Goal: Task Accomplishment & Management: Complete application form

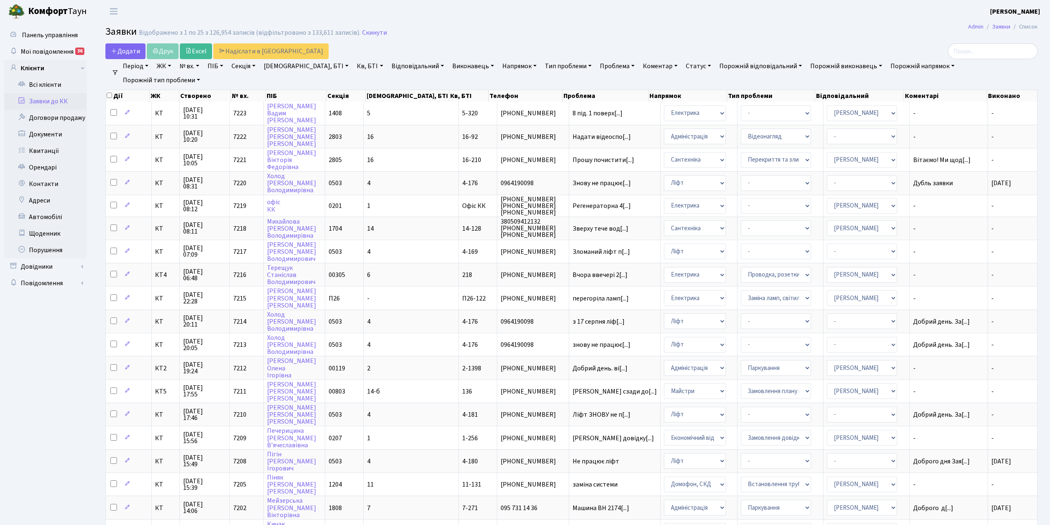
select select "25"
click at [888, 313] on td "- Адміністратор ЖК КТ Вижул В. В. Гордієнко Н.В. Дядюшкін Д.Ю. Кипчук Т. А. Кла…" at bounding box center [866, 321] width 86 height 23
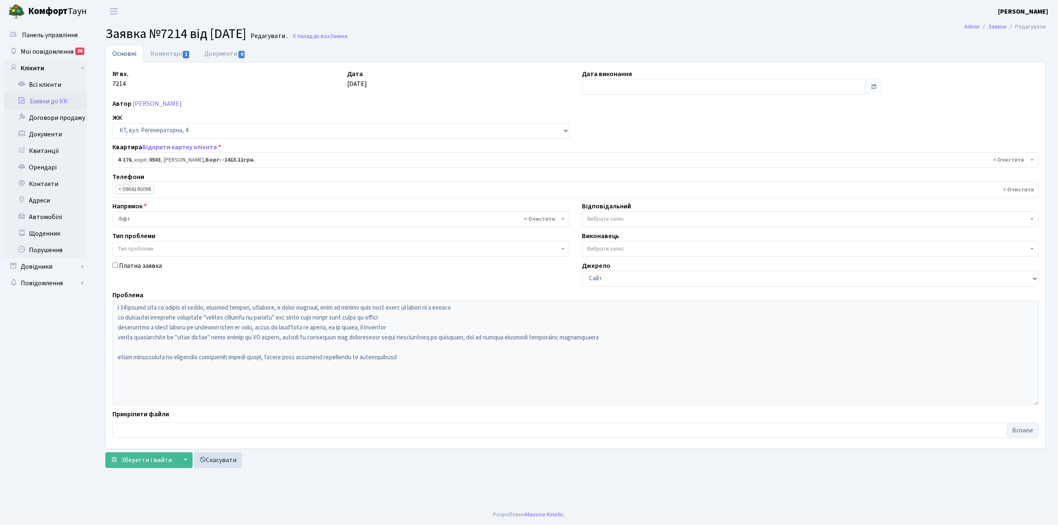
select select "1102"
click at [619, 88] on input "text" at bounding box center [724, 87] width 284 height 16
click at [640, 167] on td "22" at bounding box center [640, 166] width 12 height 12
type input "[DATE]"
click at [159, 56] on link "Коментарі 1" at bounding box center [170, 53] width 54 height 17
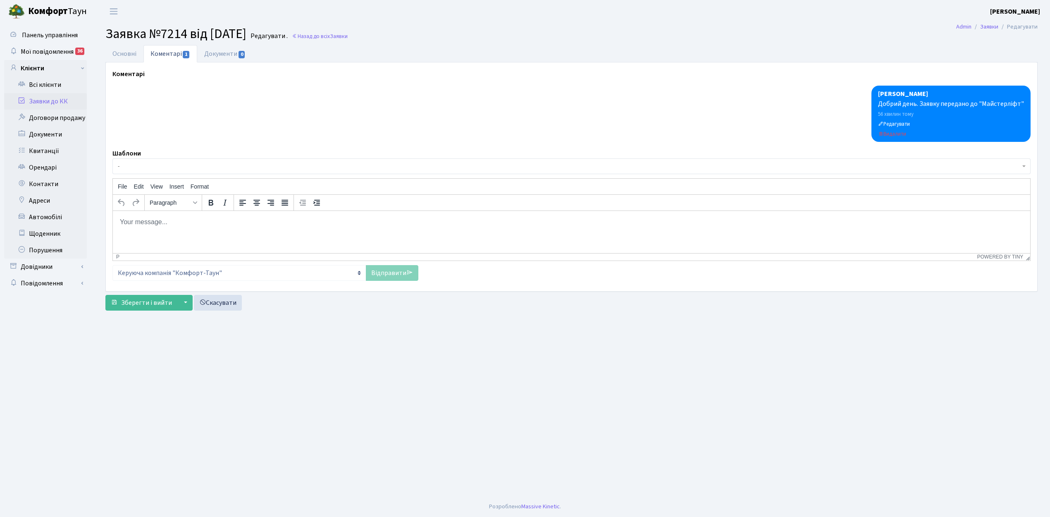
click at [138, 162] on span "-" at bounding box center [571, 166] width 918 height 16
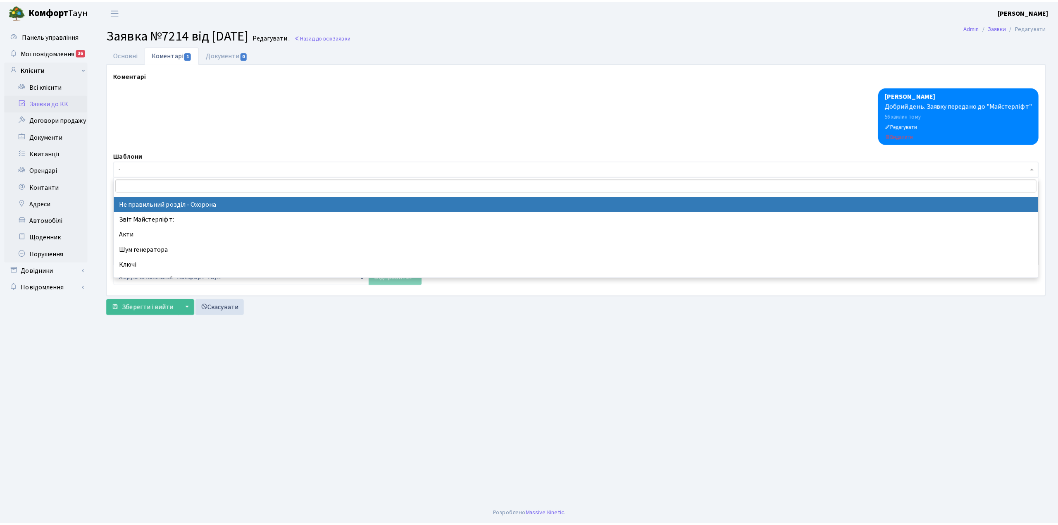
scroll to position [220, 0]
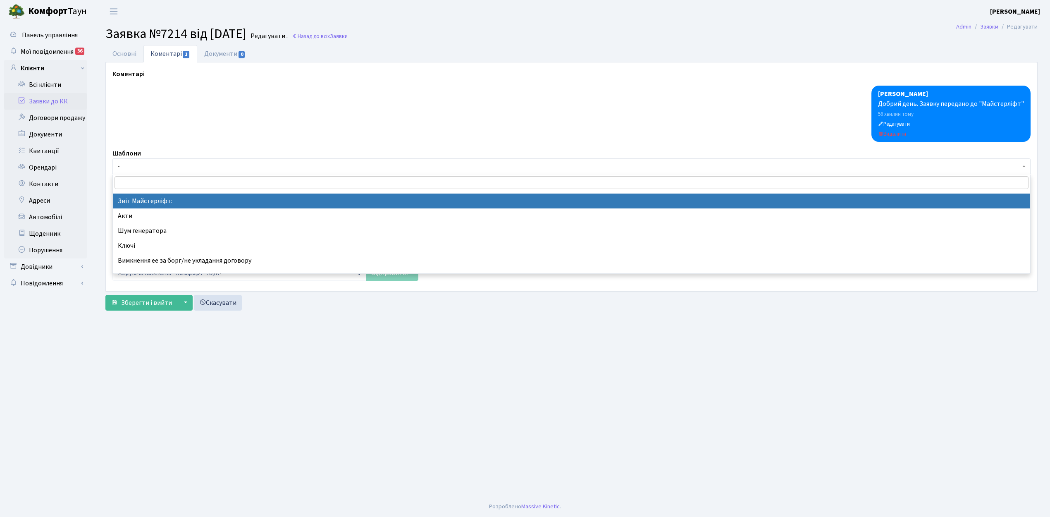
select select "37"
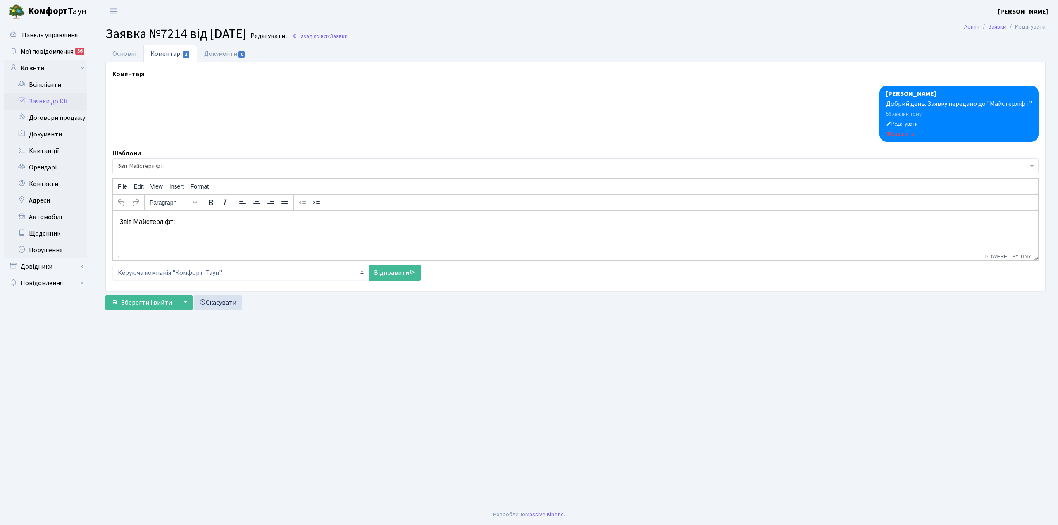
click at [178, 223] on p "Звіт Майстерліфт:" at bounding box center [575, 221] width 912 height 9
click at [380, 277] on link "Відправити" at bounding box center [395, 273] width 52 height 16
select select
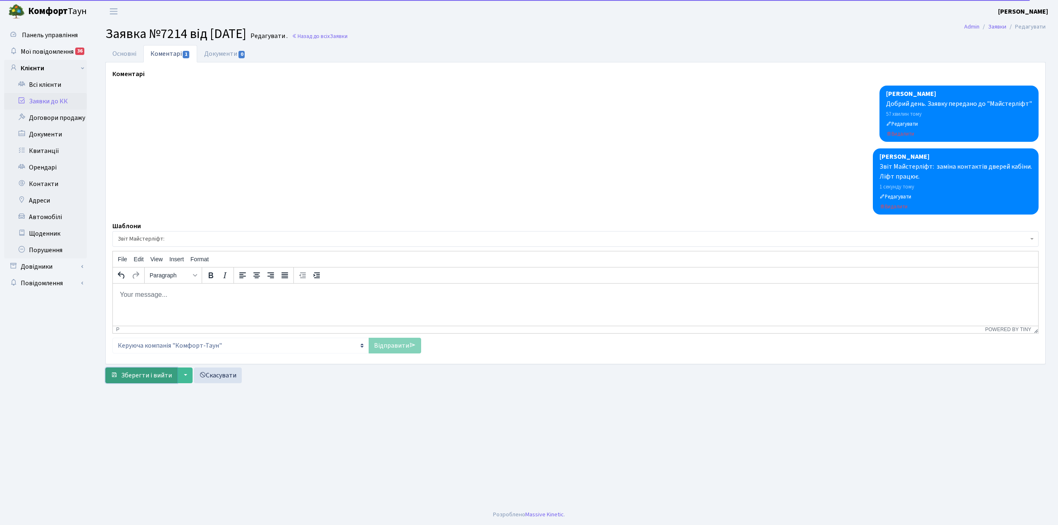
click at [124, 379] on span "Зберегти і вийти" at bounding box center [146, 375] width 51 height 9
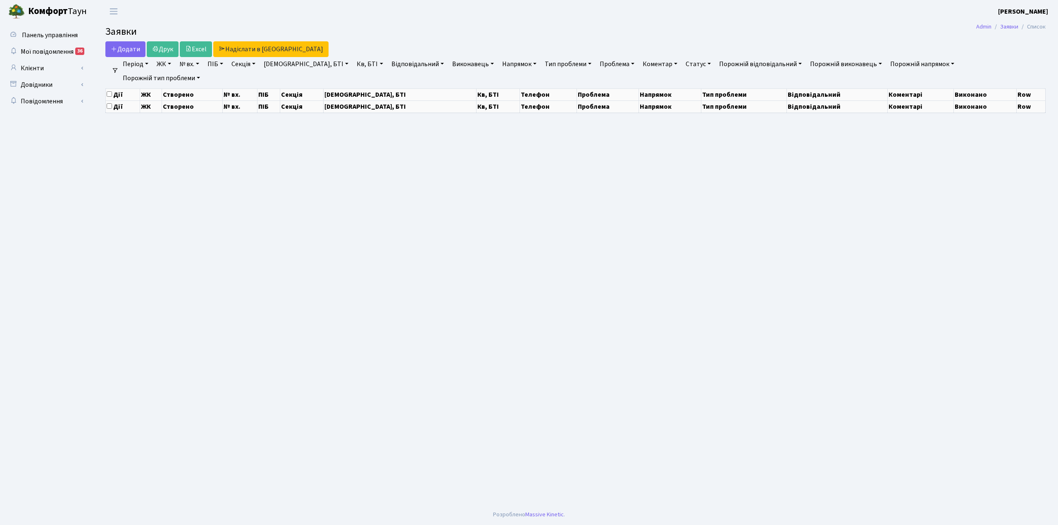
select select "25"
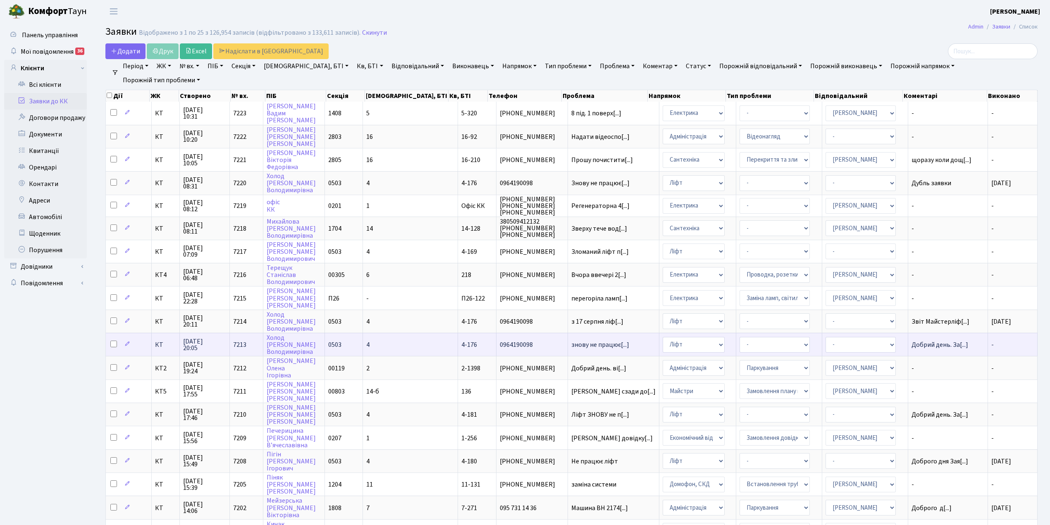
click at [517, 341] on span "0964190098" at bounding box center [532, 344] width 64 height 7
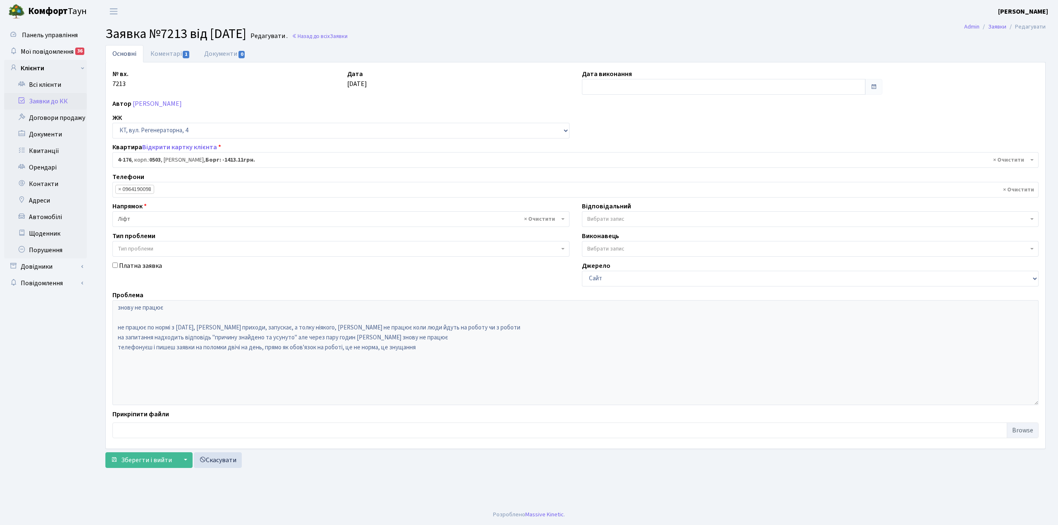
select select "1102"
click at [596, 88] on input "text" at bounding box center [724, 87] width 284 height 16
click at [638, 165] on td "22" at bounding box center [640, 166] width 12 height 12
type input "[DATE]"
click at [162, 55] on link "Коментарі 1" at bounding box center [170, 53] width 54 height 17
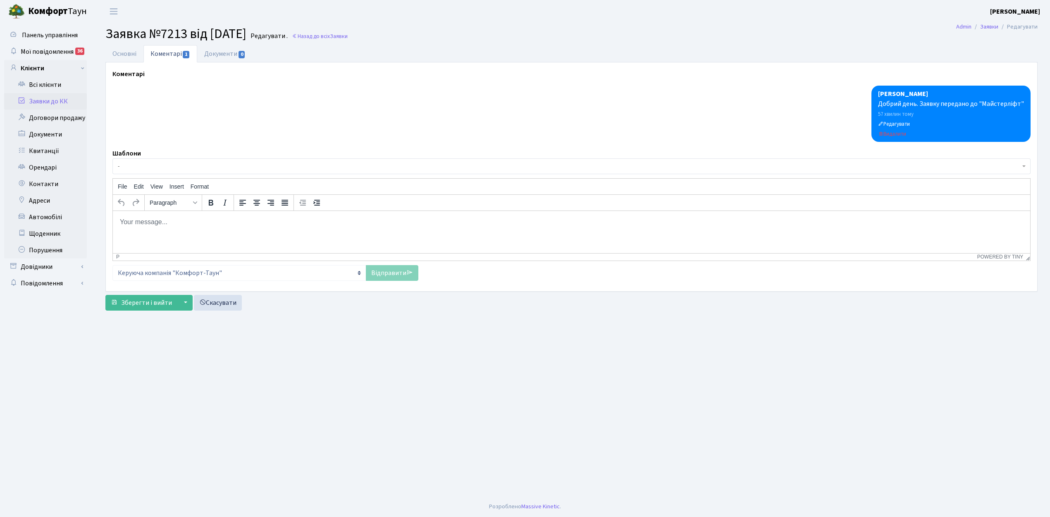
click at [132, 169] on span "-" at bounding box center [569, 166] width 902 height 8
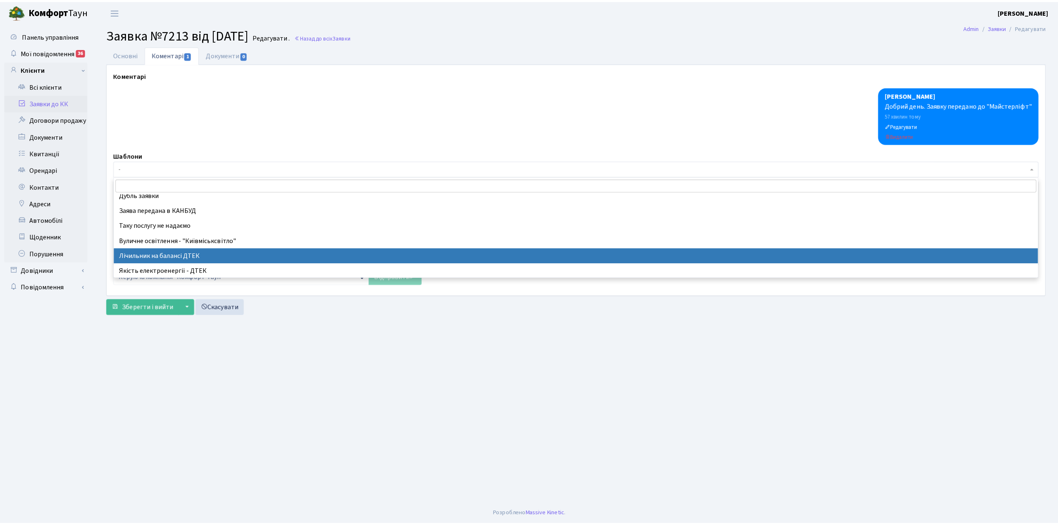
scroll to position [165, 0]
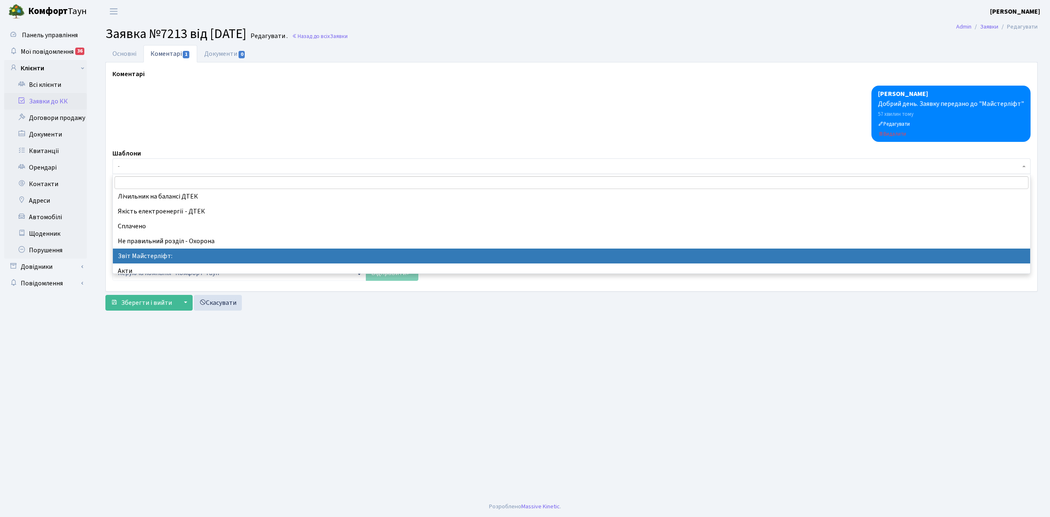
select select "37"
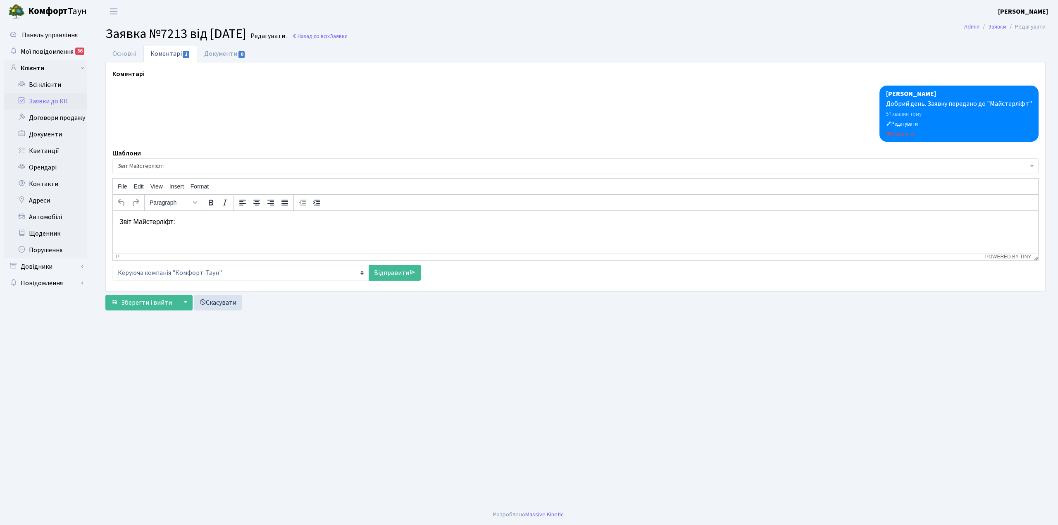
click at [180, 217] on p "Звіт Майстерліфт:" at bounding box center [575, 221] width 912 height 9
click at [122, 233] on p "ліфт працює" at bounding box center [575, 237] width 912 height 9
drag, startPoint x: 132, startPoint y: 239, endPoint x: 157, endPoint y: 239, distance: 24.8
click at [157, 239] on p "Ліфт працює" at bounding box center [575, 237] width 912 height 9
click at [378, 277] on link "Відправити" at bounding box center [395, 273] width 52 height 16
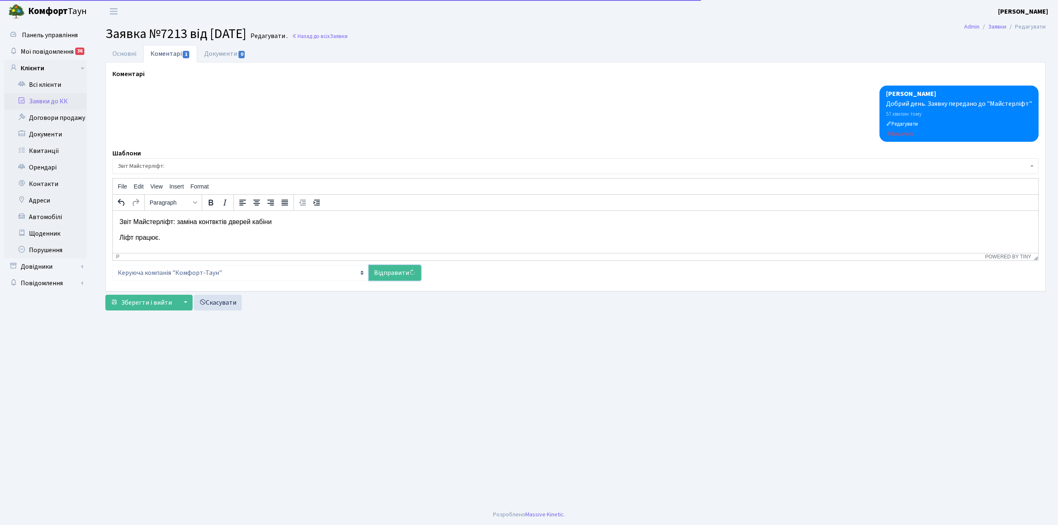
select select
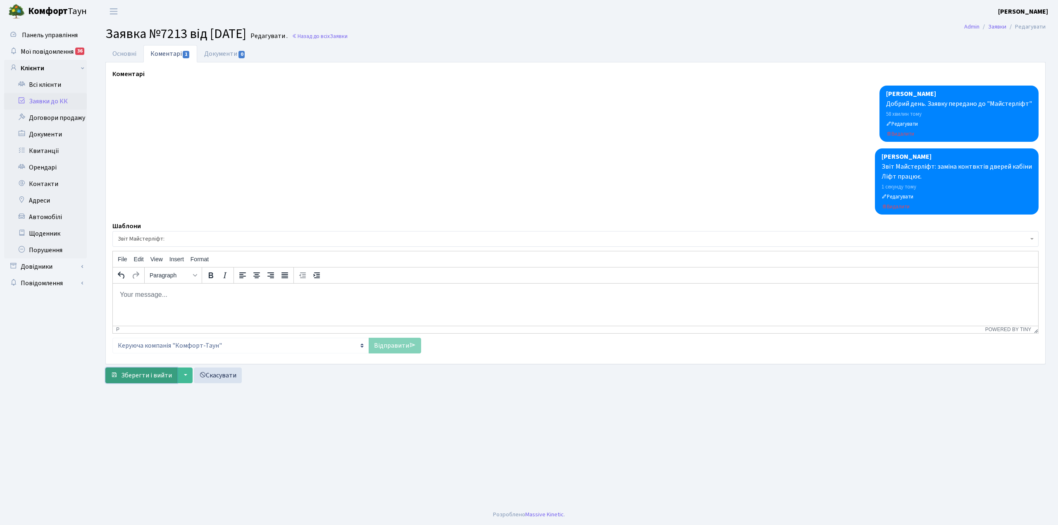
click at [146, 375] on span "Зберегти і вийти" at bounding box center [146, 375] width 51 height 9
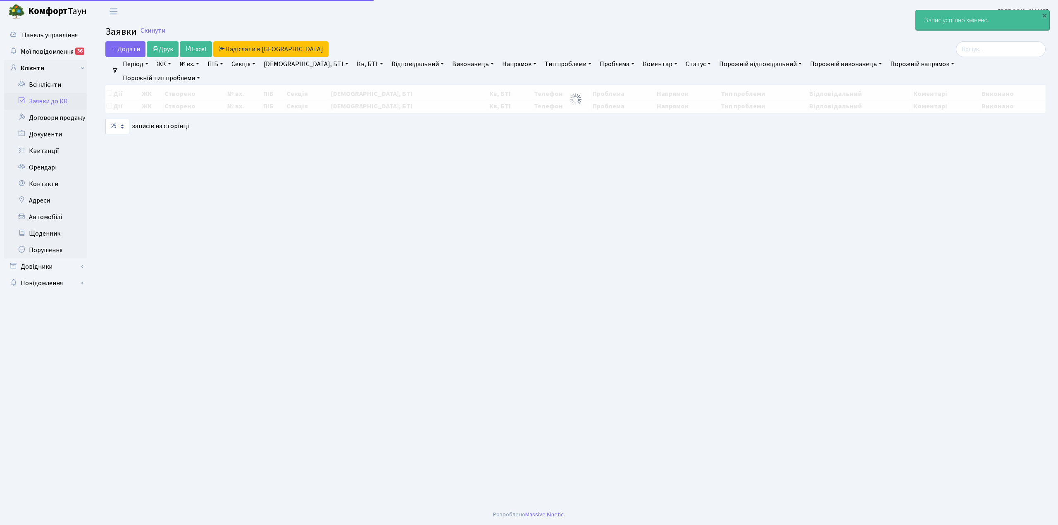
select select "25"
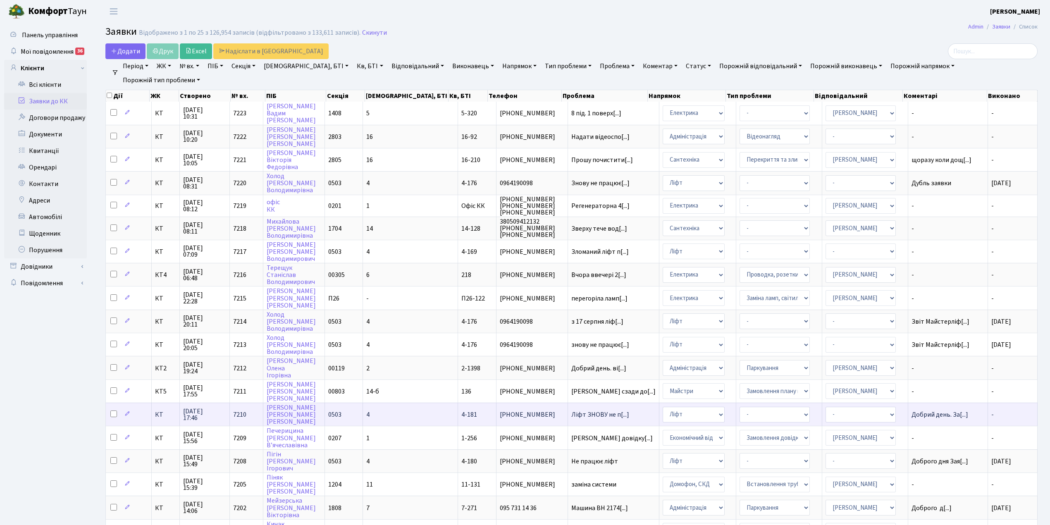
click at [403, 403] on td "4" at bounding box center [410, 414] width 95 height 23
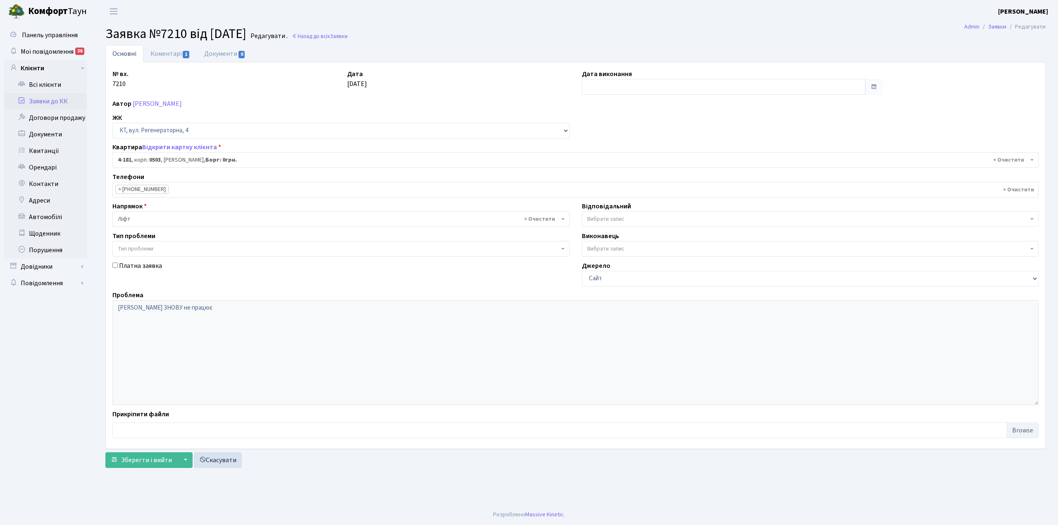
select select "1107"
click at [613, 87] on input "text" at bounding box center [724, 87] width 284 height 16
click at [640, 165] on td "22" at bounding box center [640, 166] width 12 height 12
type input "[DATE]"
click at [169, 53] on link "Коментарі 1" at bounding box center [170, 53] width 54 height 17
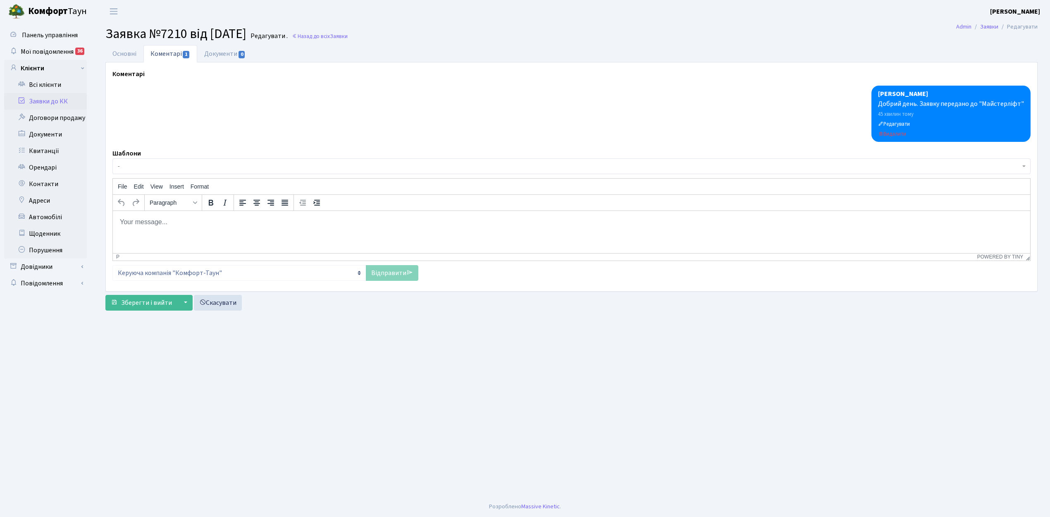
click at [131, 160] on span "-" at bounding box center [571, 166] width 918 height 16
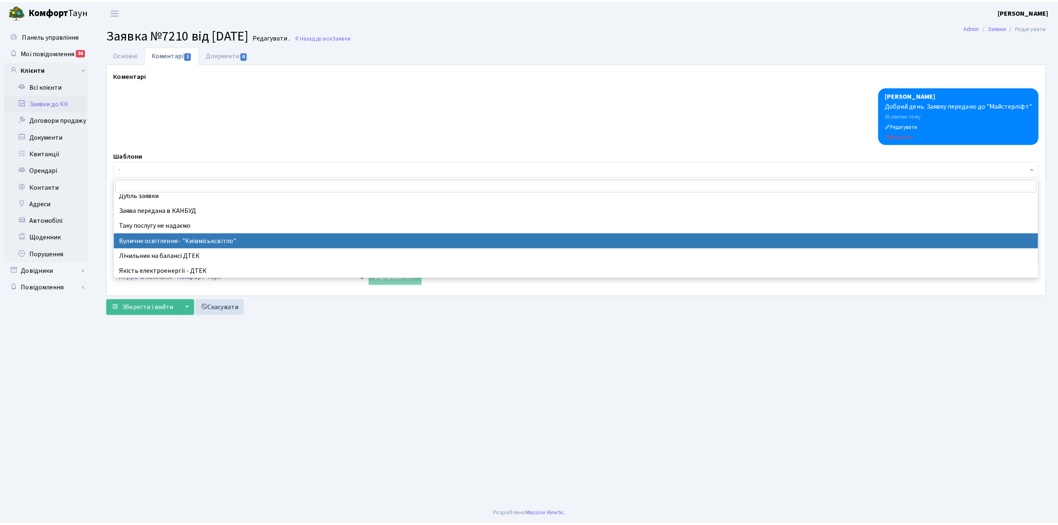
scroll to position [165, 0]
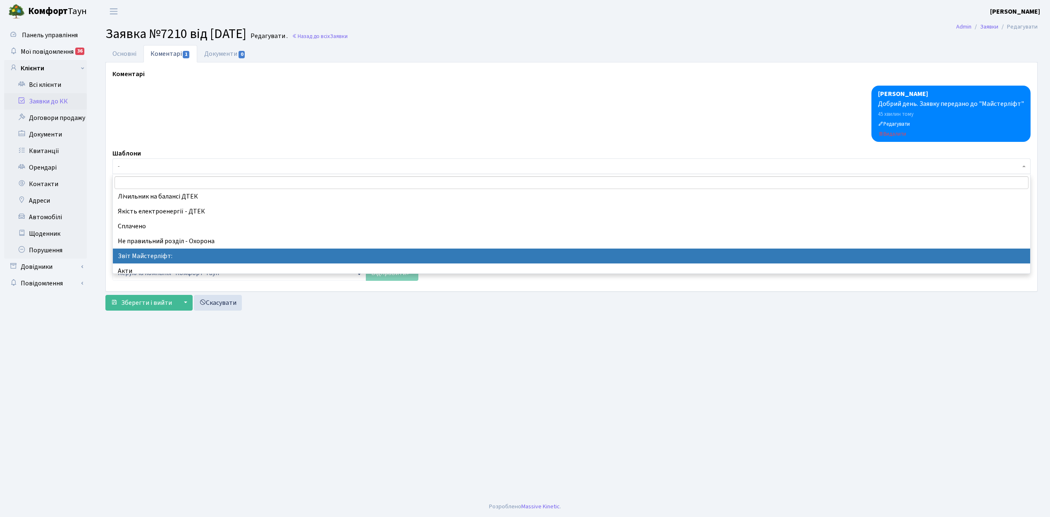
select select "37"
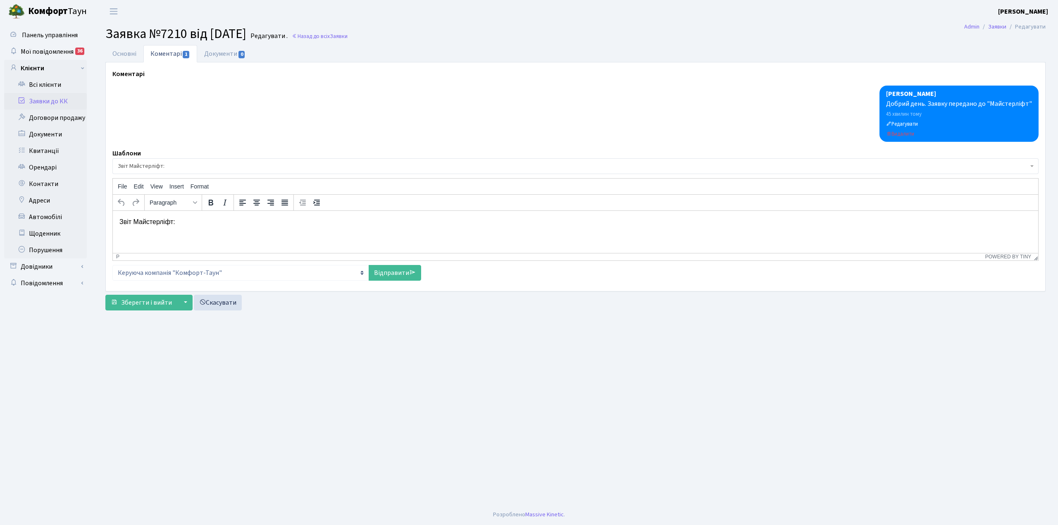
click at [184, 220] on p "Звіт Майстерліфт:" at bounding box center [575, 221] width 912 height 9
click at [379, 276] on link "Відправити" at bounding box center [395, 273] width 52 height 16
select select
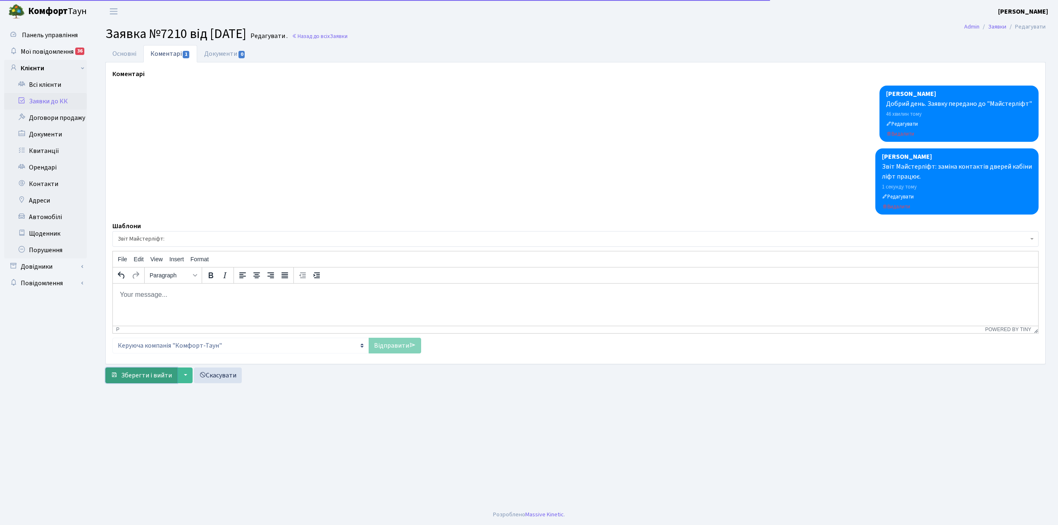
click at [136, 378] on span "Зберегти і вийти" at bounding box center [146, 375] width 51 height 9
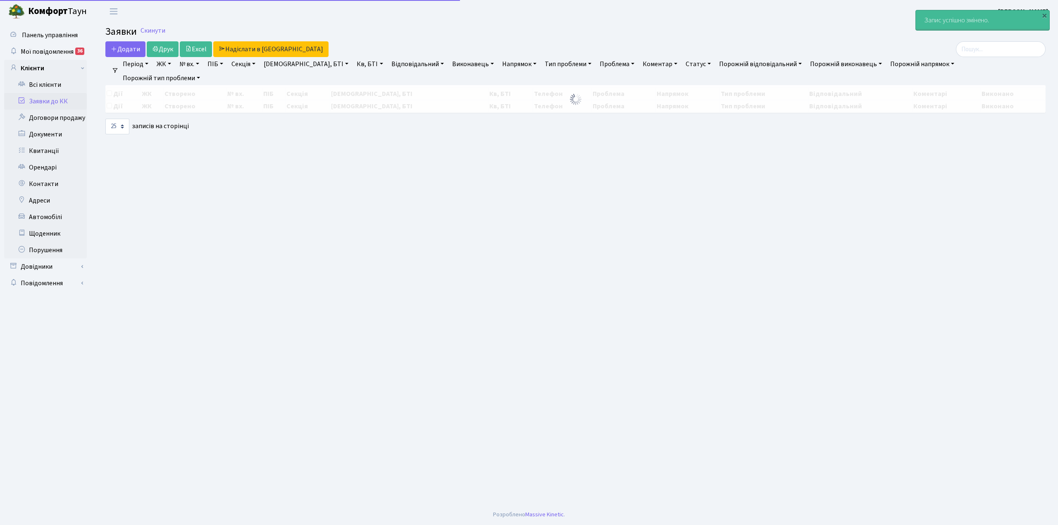
select select "25"
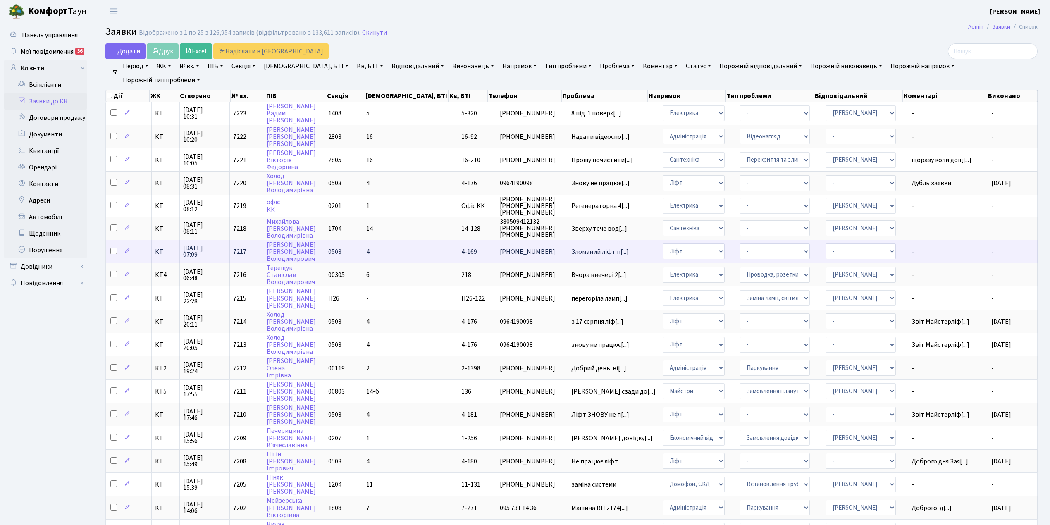
click at [402, 250] on td "4" at bounding box center [410, 251] width 95 height 23
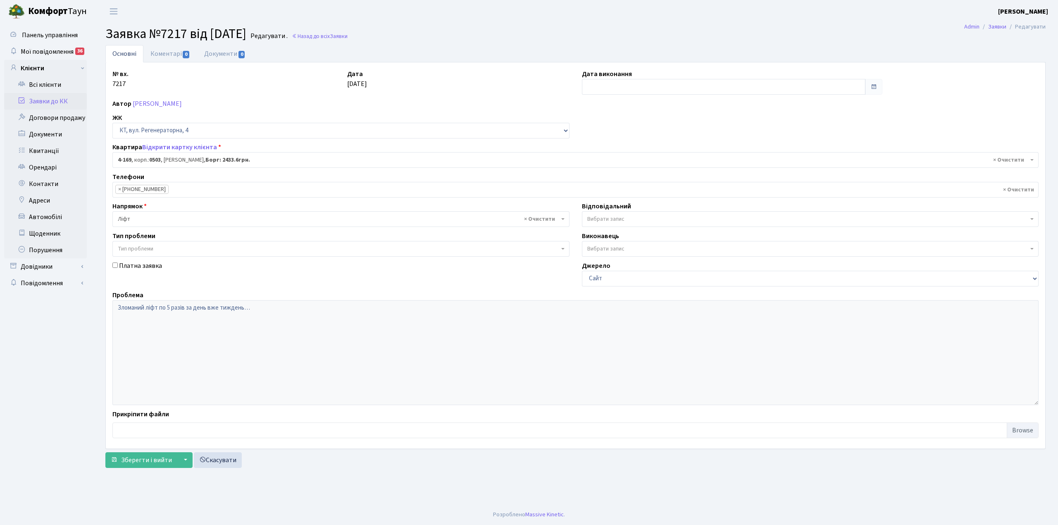
select select "1095"
click at [609, 85] on input "text" at bounding box center [724, 87] width 284 height 16
click at [643, 169] on td "22" at bounding box center [640, 166] width 12 height 12
type input "[DATE]"
click at [165, 53] on link "Коментарі 0" at bounding box center [170, 53] width 54 height 17
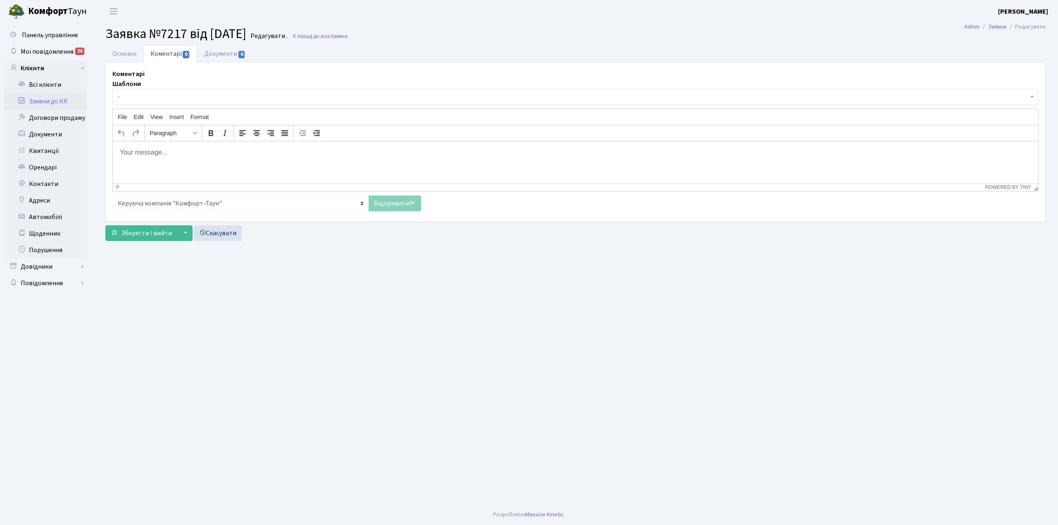
click at [133, 95] on span "-" at bounding box center [573, 97] width 911 height 8
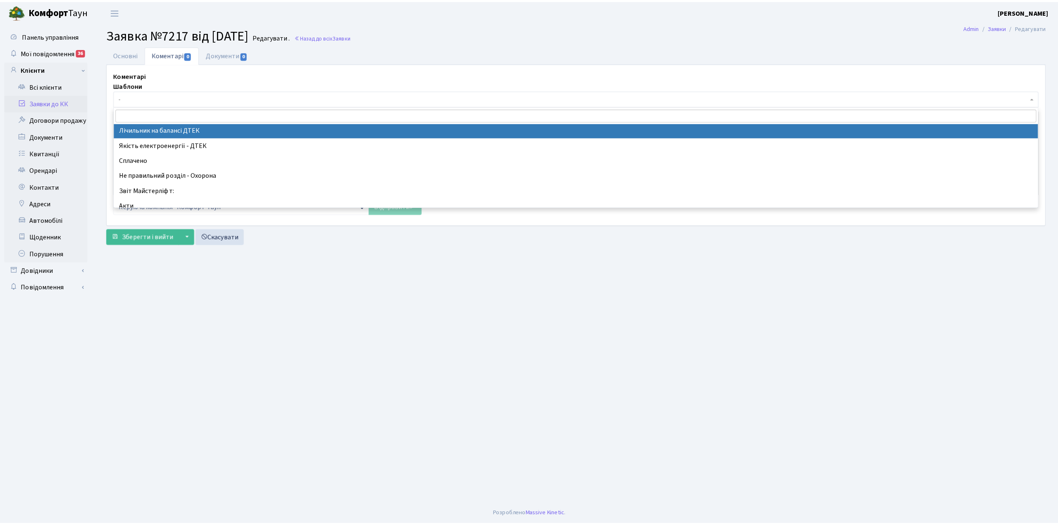
scroll to position [165, 0]
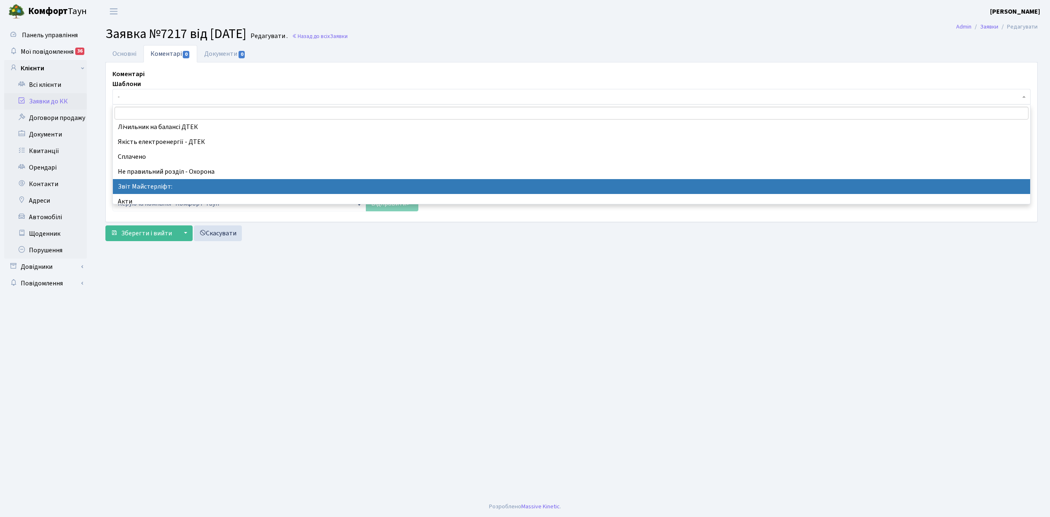
select select "37"
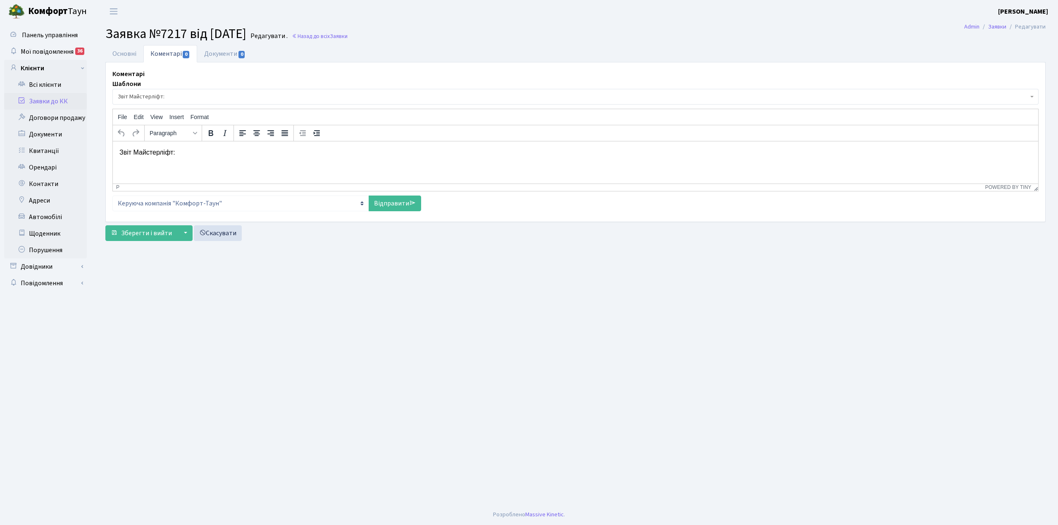
click at [179, 150] on p "Звіт Майстерліфт:" at bounding box center [575, 152] width 912 height 9
click at [383, 209] on link "Відправити" at bounding box center [395, 204] width 52 height 16
select select
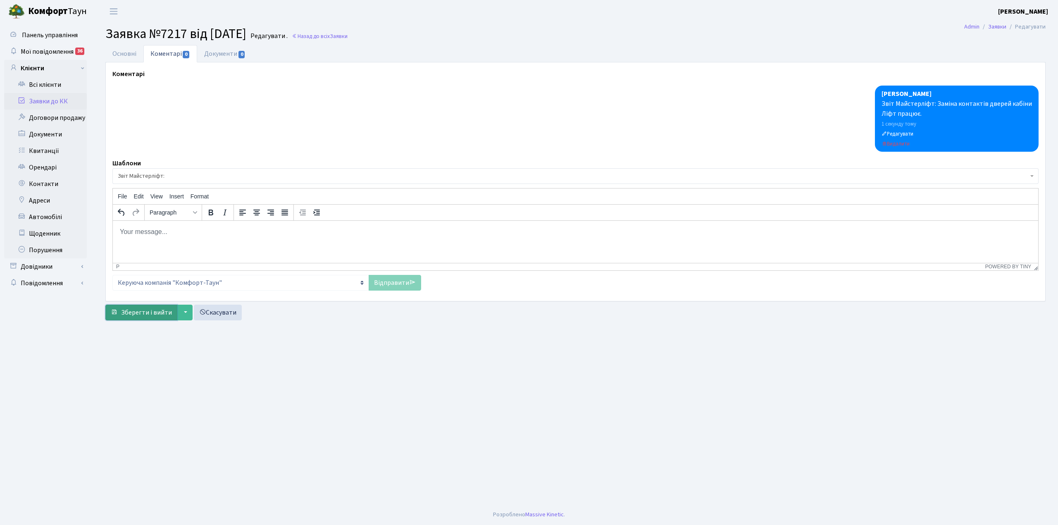
click at [149, 314] on span "Зберегти і вийти" at bounding box center [146, 312] width 51 height 9
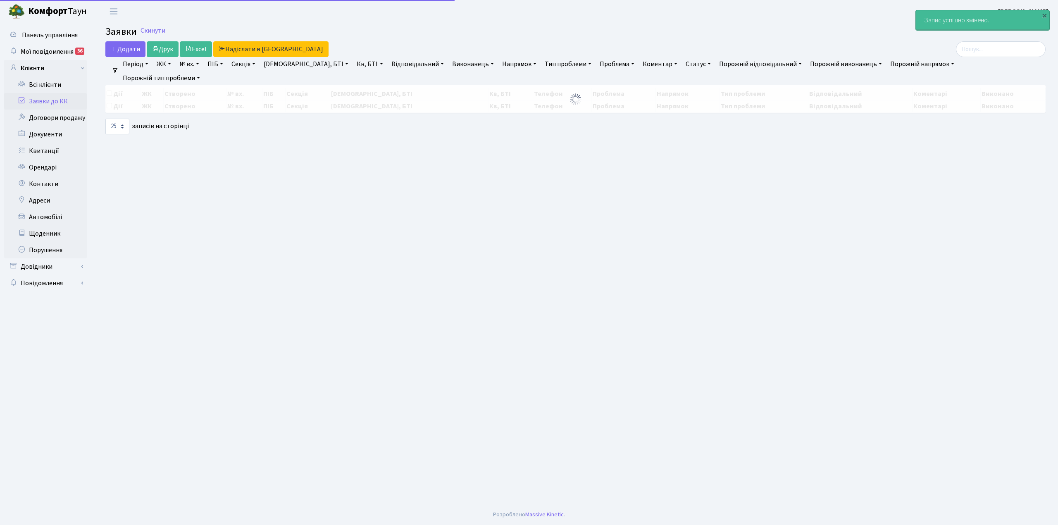
select select "25"
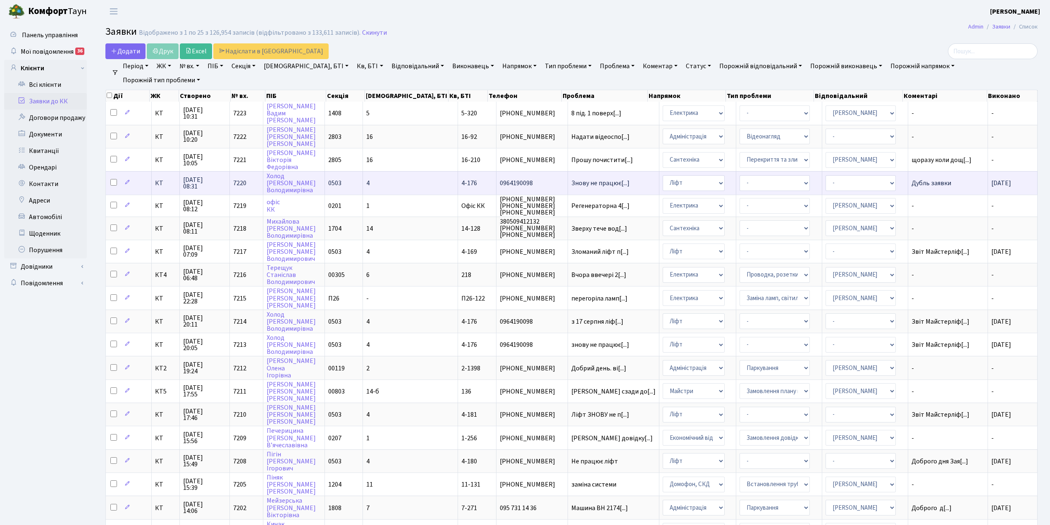
click at [407, 179] on td "4" at bounding box center [410, 182] width 95 height 23
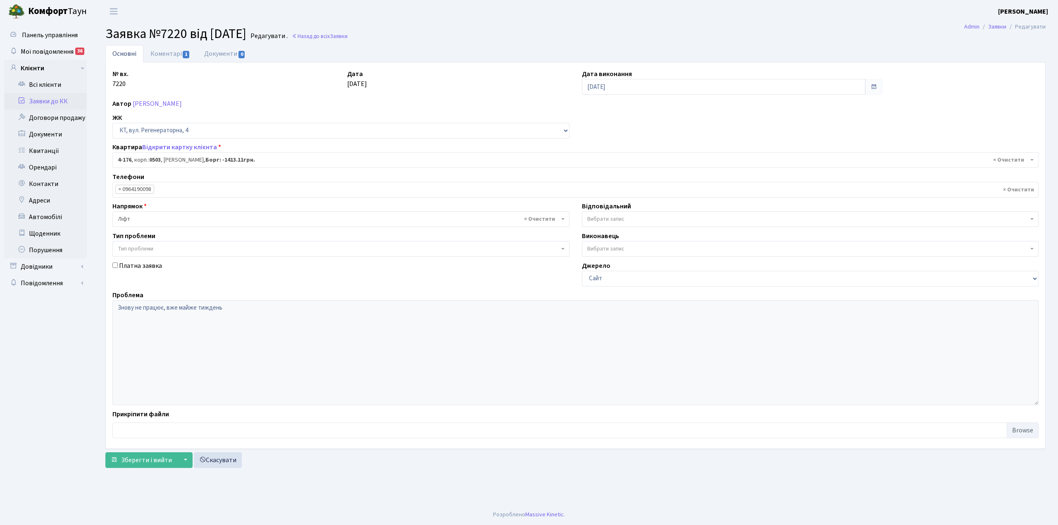
select select "1102"
click at [154, 50] on link "Коментарі 1" at bounding box center [170, 53] width 54 height 17
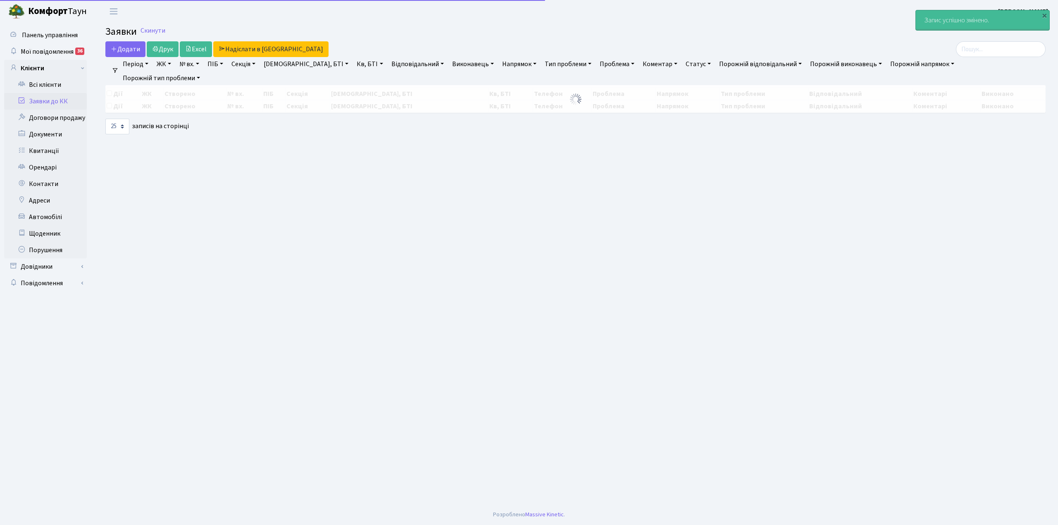
select select "25"
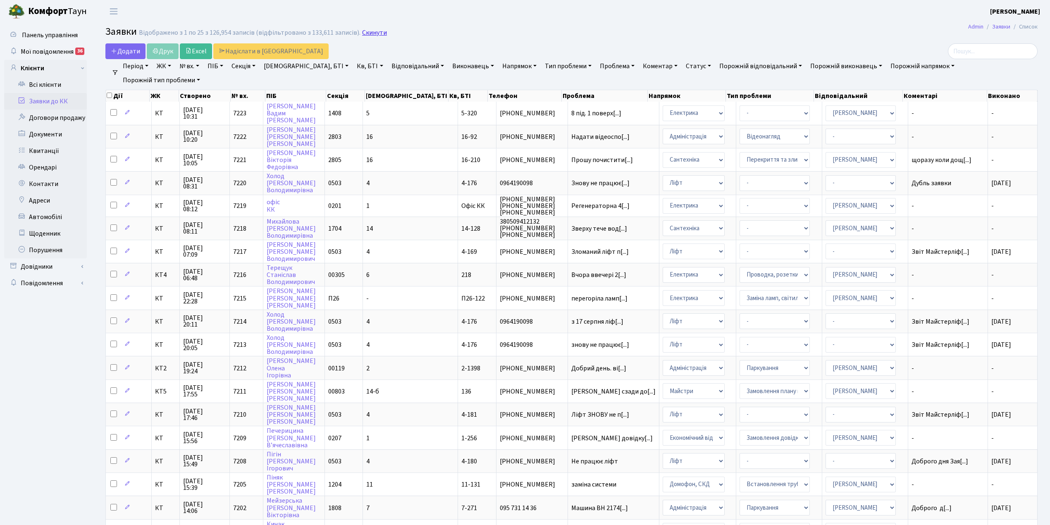
click at [370, 33] on link "Скинути" at bounding box center [374, 33] width 25 height 8
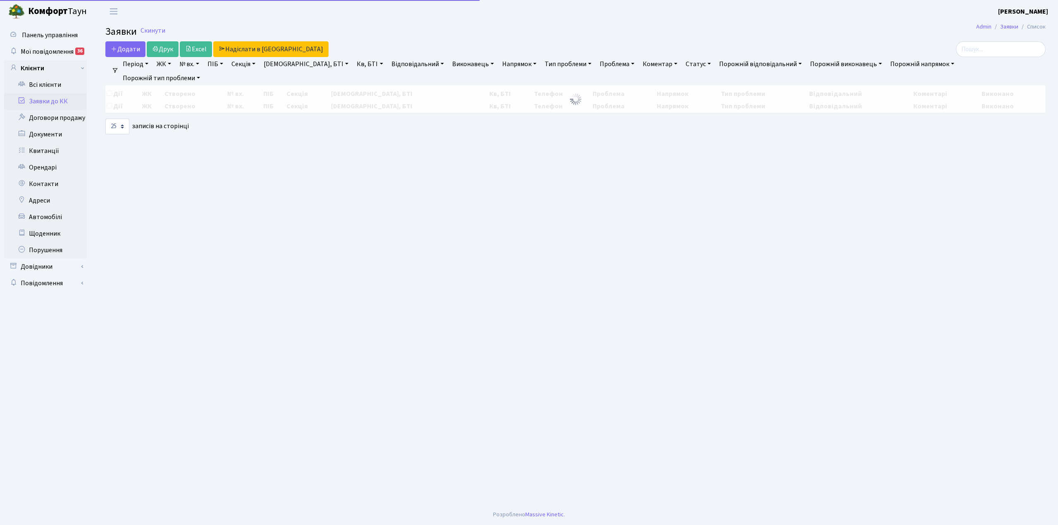
select select "25"
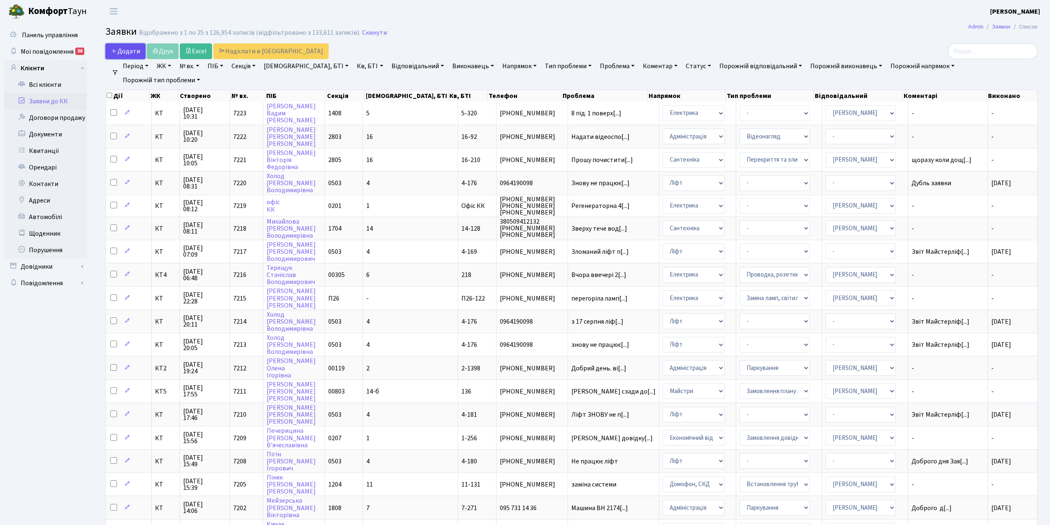
click at [136, 47] on span "Додати" at bounding box center [125, 51] width 29 height 9
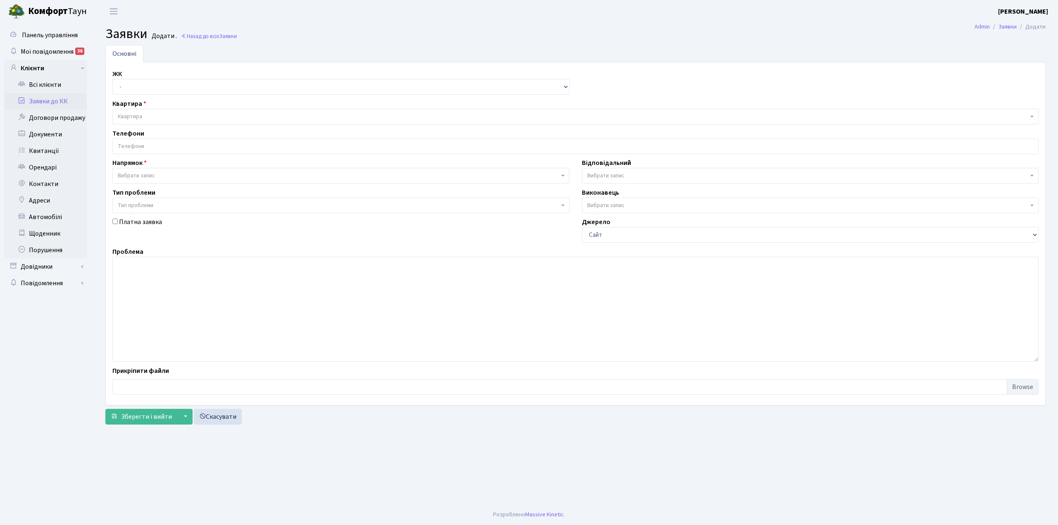
click at [132, 79] on div "ЖК - КТ, вул. Регенераторна, 4 КТ2, просп. [STREET_ADDRESS] [STREET_ADDRESS] [P…" at bounding box center [341, 82] width 470 height 26
click at [134, 87] on select "- КТ, вул. Регенераторна, 4 КТ2, просп. Соборності, 17 КТ3, вул. Березнева, 16 …" at bounding box center [340, 87] width 457 height 16
select select "271"
click at [112, 79] on select "- КТ, вул. Регенераторна, 4 КТ2, просп. Соборності, 17 КТ3, вул. Березнева, 16 …" at bounding box center [340, 87] width 457 height 16
select select
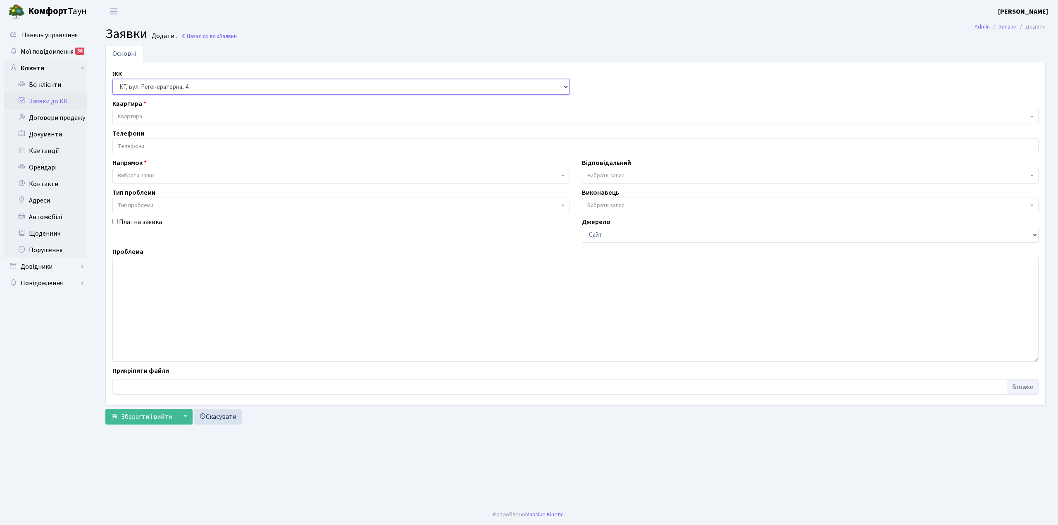
select select
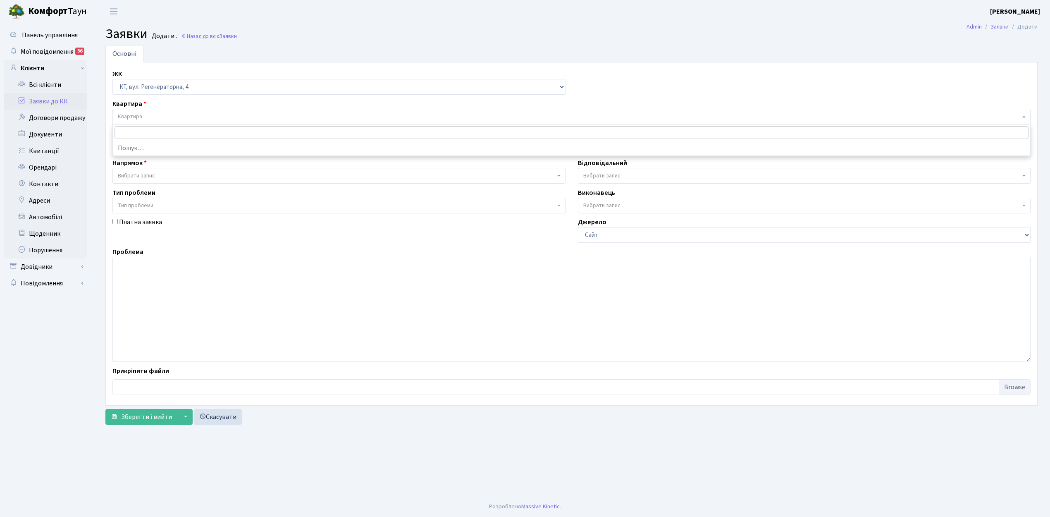
click at [135, 115] on span "Квартира" at bounding box center [130, 116] width 24 height 8
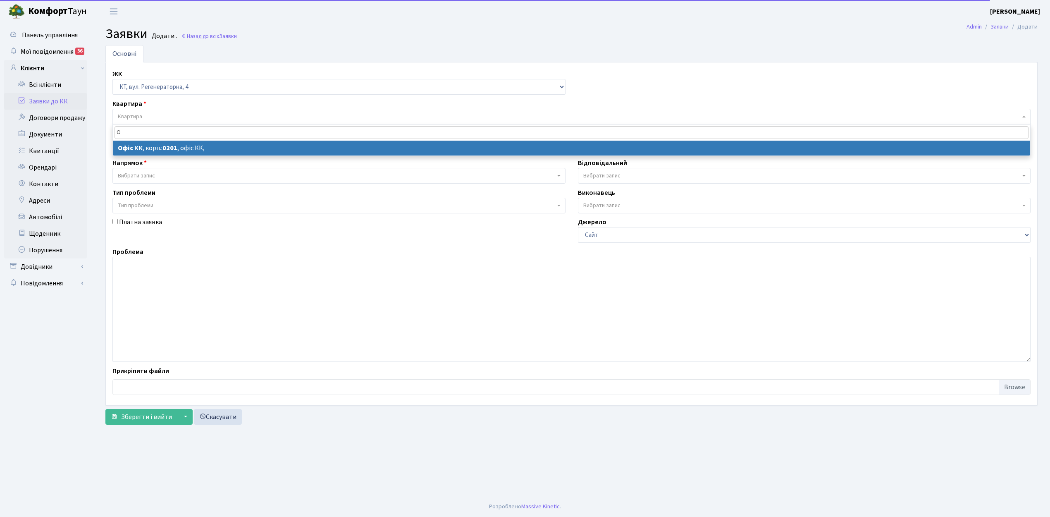
type input "О"
select select
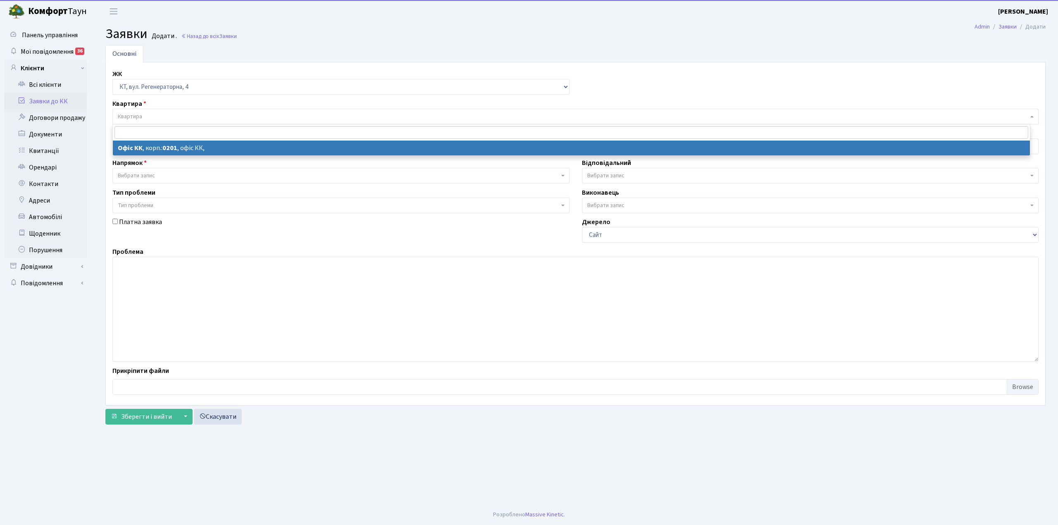
select select "4"
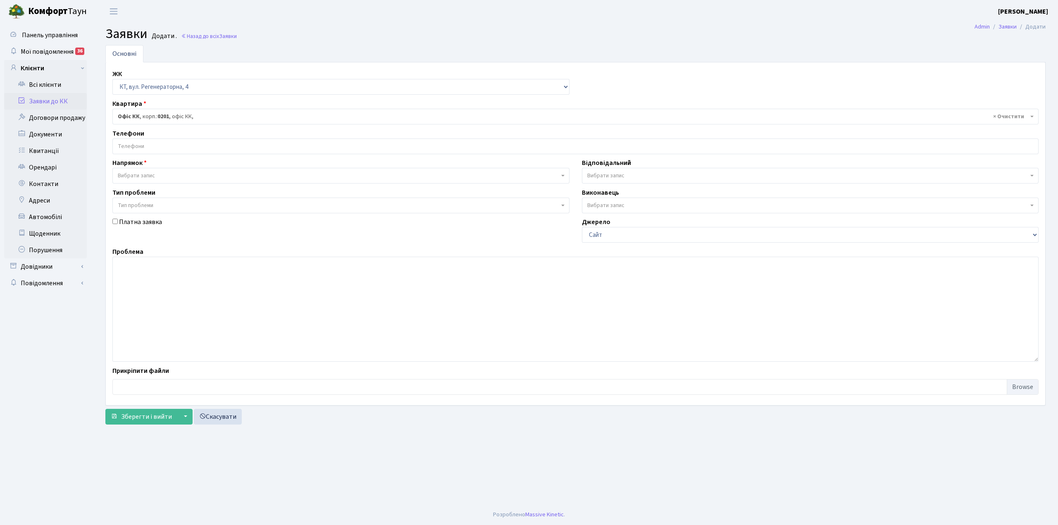
click at [148, 150] on input "search" at bounding box center [576, 146] width 926 height 15
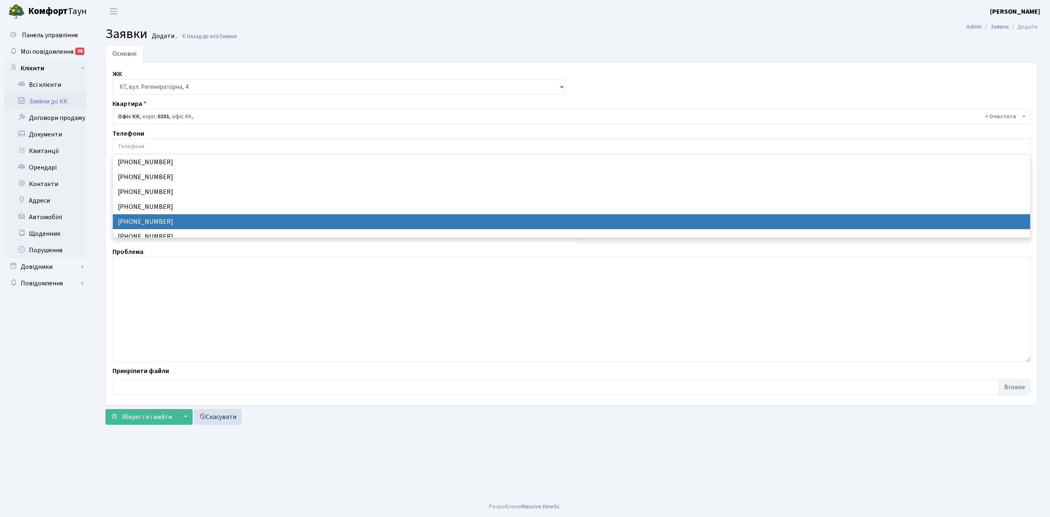
select select "24227"
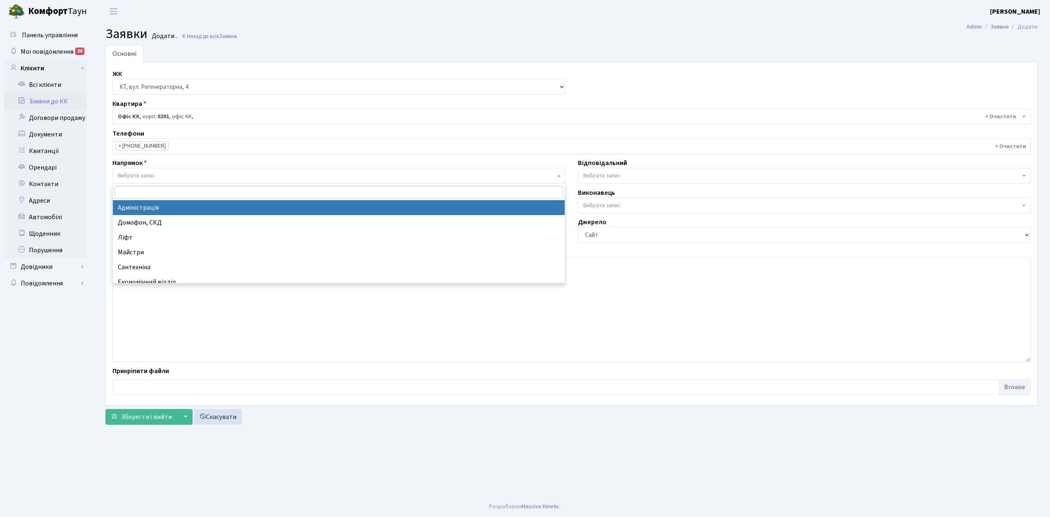
click at [123, 176] on span "Вибрати запис" at bounding box center [136, 176] width 37 height 8
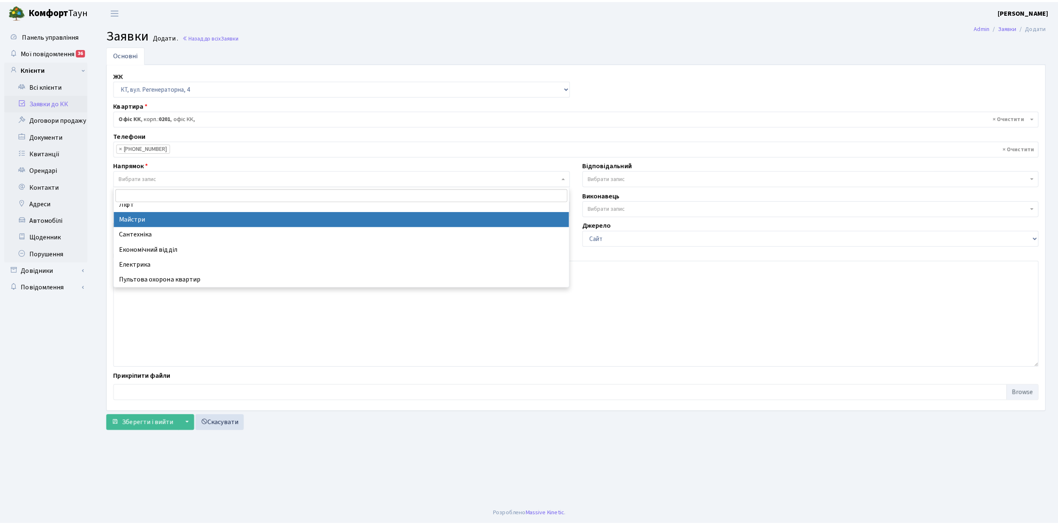
scroll to position [55, 0]
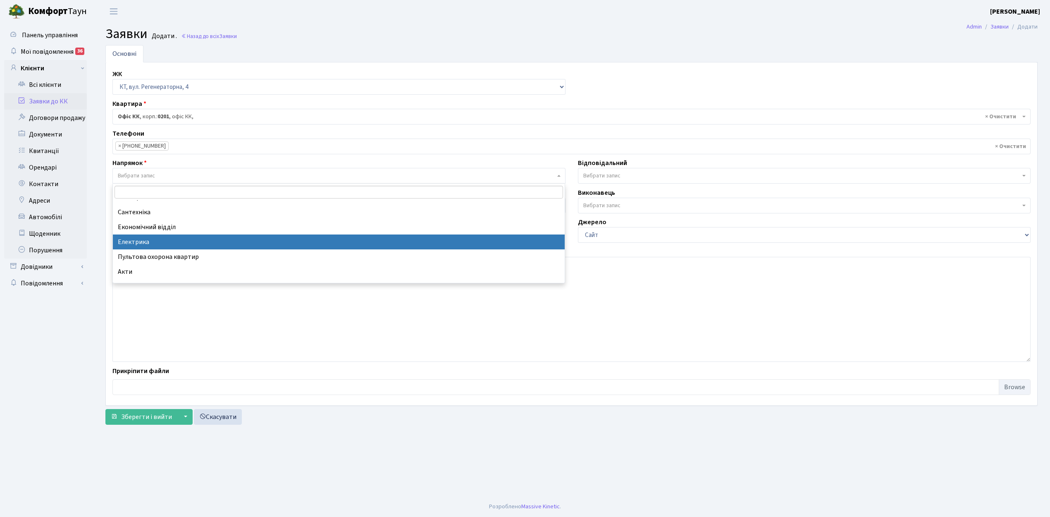
select select "3"
select select
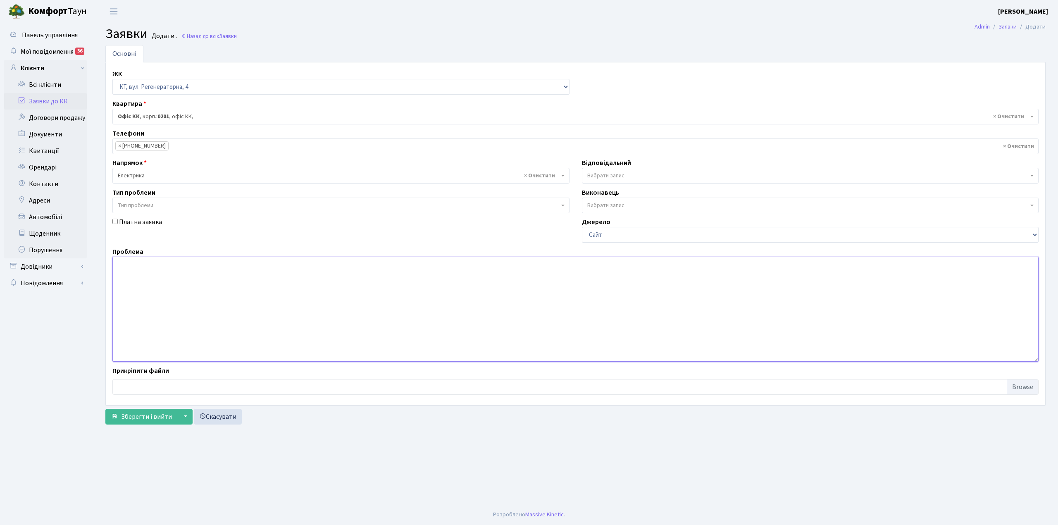
click at [139, 284] on textarea at bounding box center [575, 309] width 926 height 105
type textarea "вул. Березнева 12 , 5 під, 1 поверх, вирвали вимикач включення світла."
click at [162, 415] on span "Зберегти і вийти" at bounding box center [146, 416] width 51 height 9
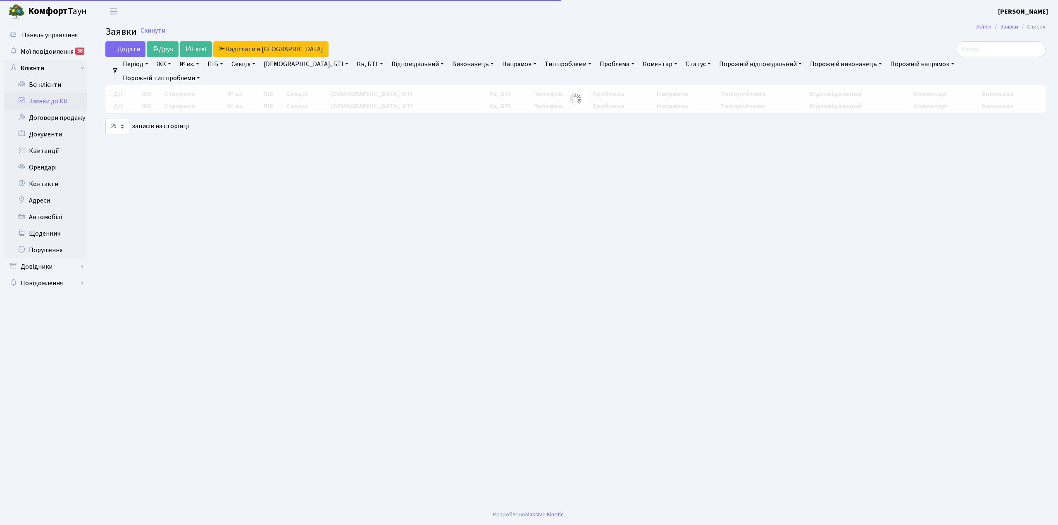
select select "25"
